Goal: Find specific fact: Find specific fact

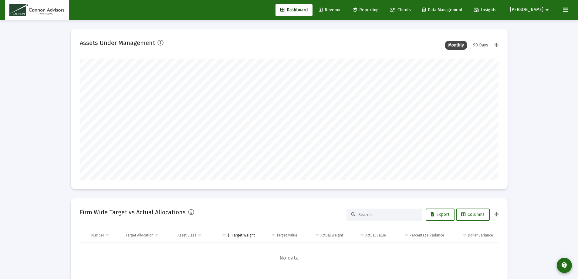
scroll to position [121, 419]
type input "[DATE]"
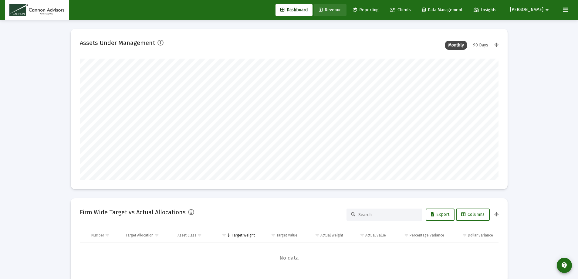
click at [342, 11] on span "Revenue" at bounding box center [330, 9] width 23 height 5
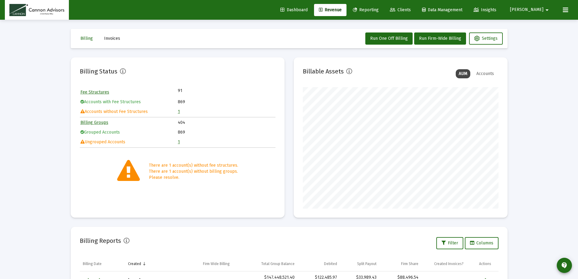
click at [178, 113] on link "1" at bounding box center [179, 111] width 2 height 5
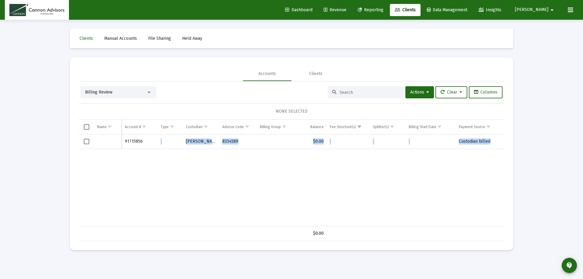
drag, startPoint x: 142, startPoint y: 142, endPoint x: 121, endPoint y: 139, distance: 20.9
click at [121, 139] on div "91715856 [PERSON_NAME] 8334589 $0.00 Custodian billed" at bounding box center [291, 180] width 425 height 92
click at [121, 139] on td "Data grid" at bounding box center [108, 141] width 28 height 15
click at [143, 143] on td "91715856" at bounding box center [140, 141] width 36 height 15
drag, startPoint x: 143, startPoint y: 142, endPoint x: 125, endPoint y: 139, distance: 18.6
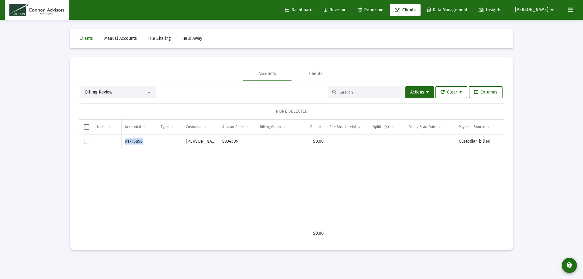
click at [125, 139] on td "91715856" at bounding box center [140, 141] width 36 height 15
copy td "91715856"
